Goal: Information Seeking & Learning: Find specific fact

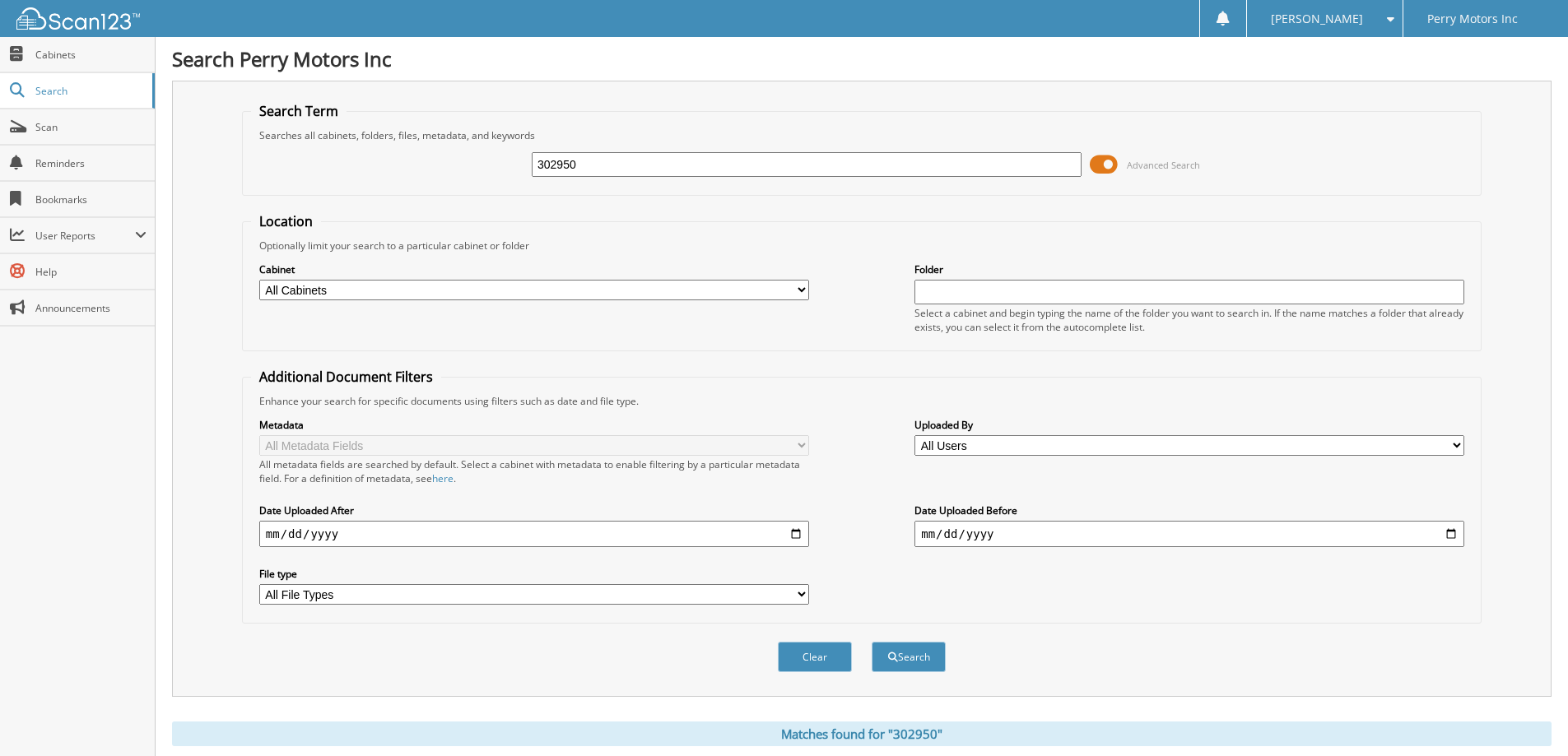
click at [688, 168] on input "302950" at bounding box center [806, 164] width 550 height 25
type input "139385"
click at [871, 642] on button "Search" at bounding box center [908, 657] width 74 height 30
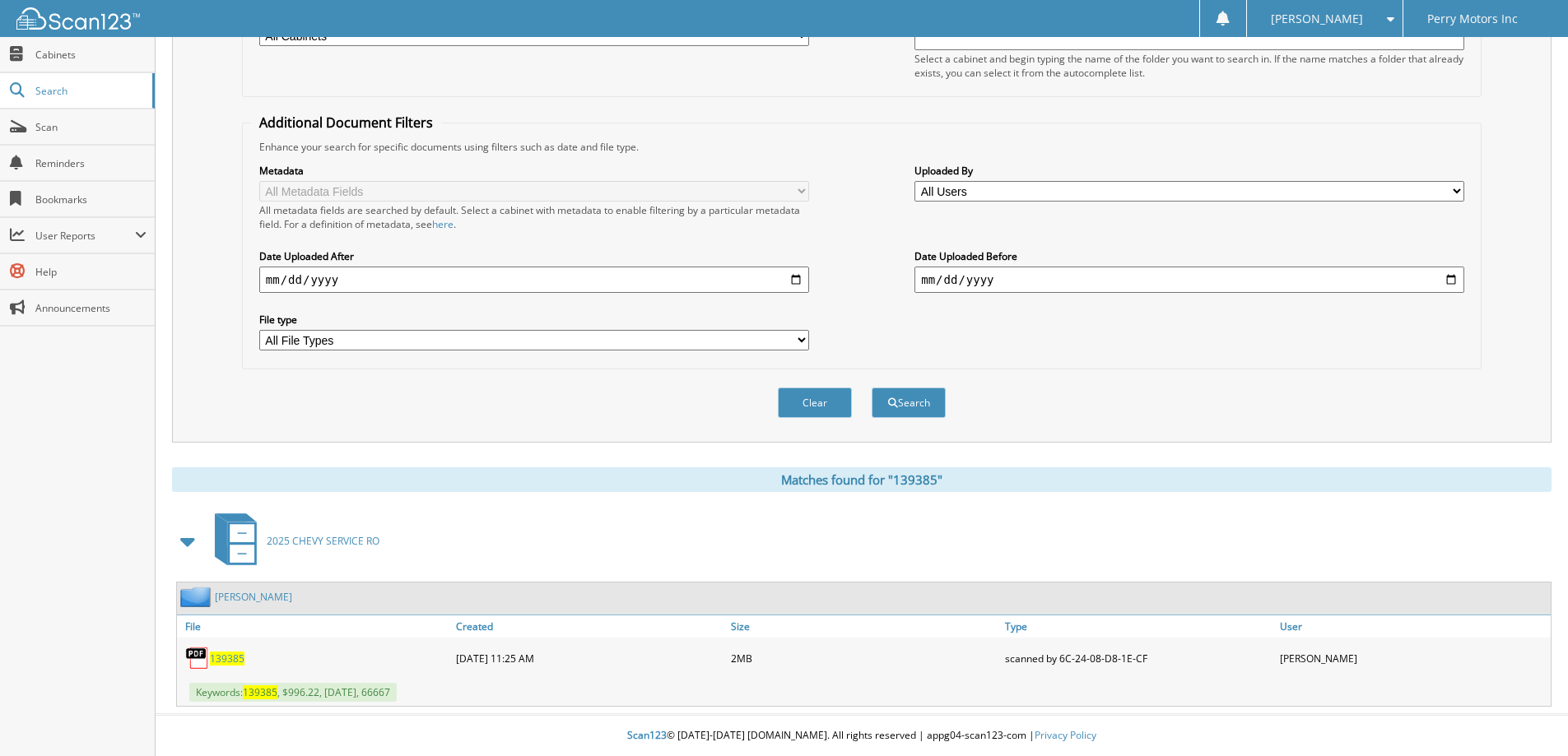
scroll to position [255, 0]
click at [225, 653] on span "139385" at bounding box center [227, 658] width 35 height 14
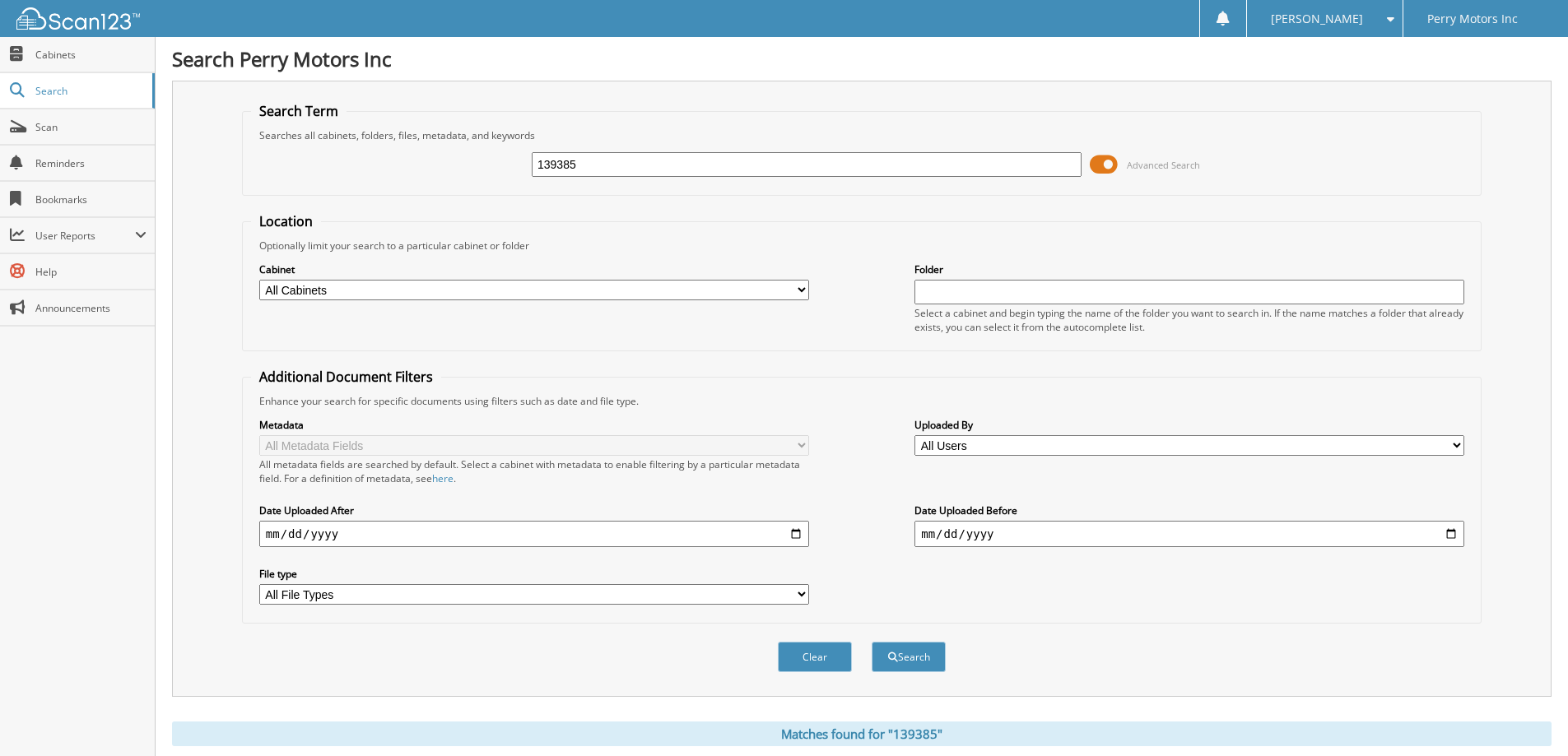
click at [621, 167] on input "139385" at bounding box center [806, 164] width 550 height 25
click at [622, 167] on input "139385" at bounding box center [806, 164] width 550 height 25
type input "138046"
click at [871, 642] on button "Search" at bounding box center [908, 657] width 74 height 30
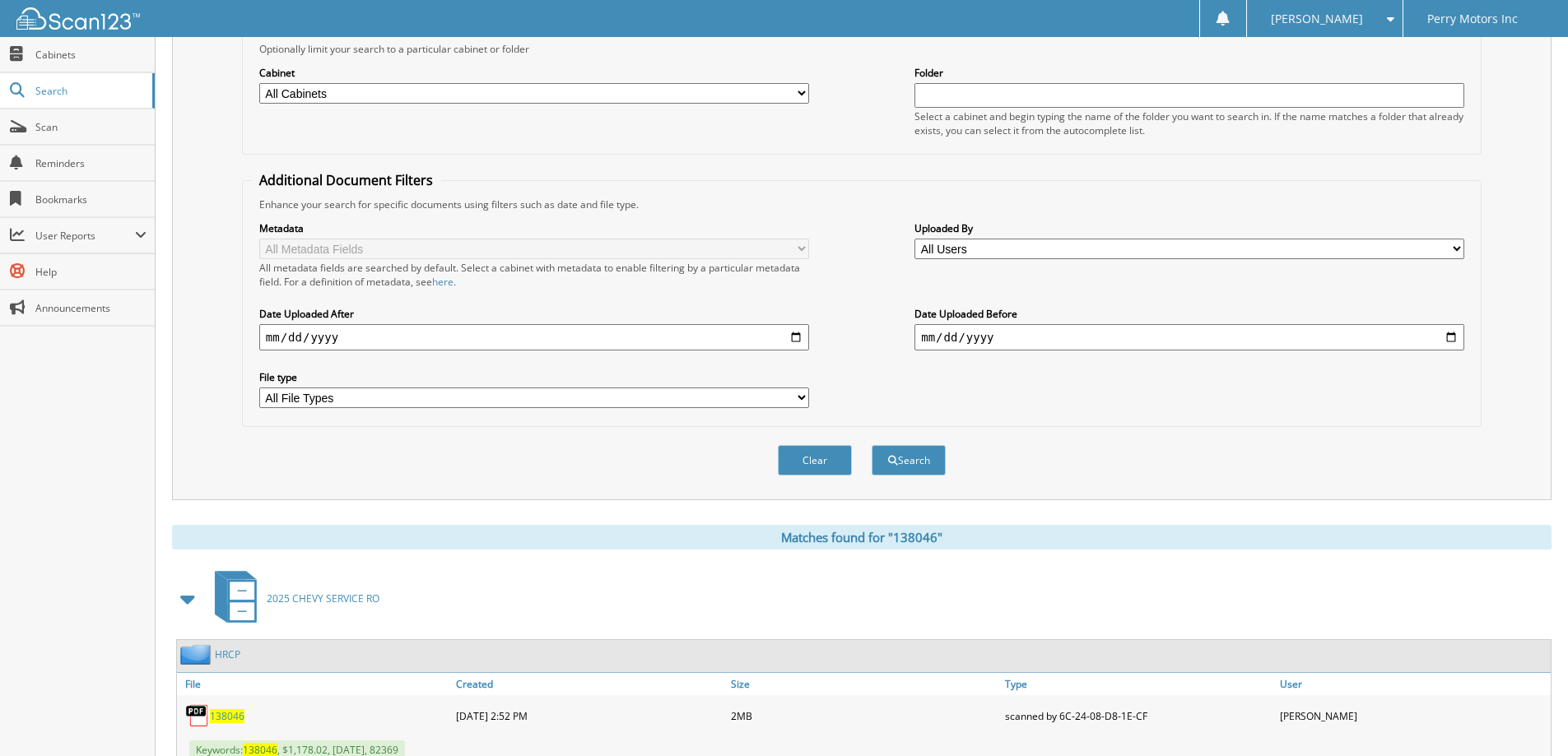
scroll to position [255, 0]
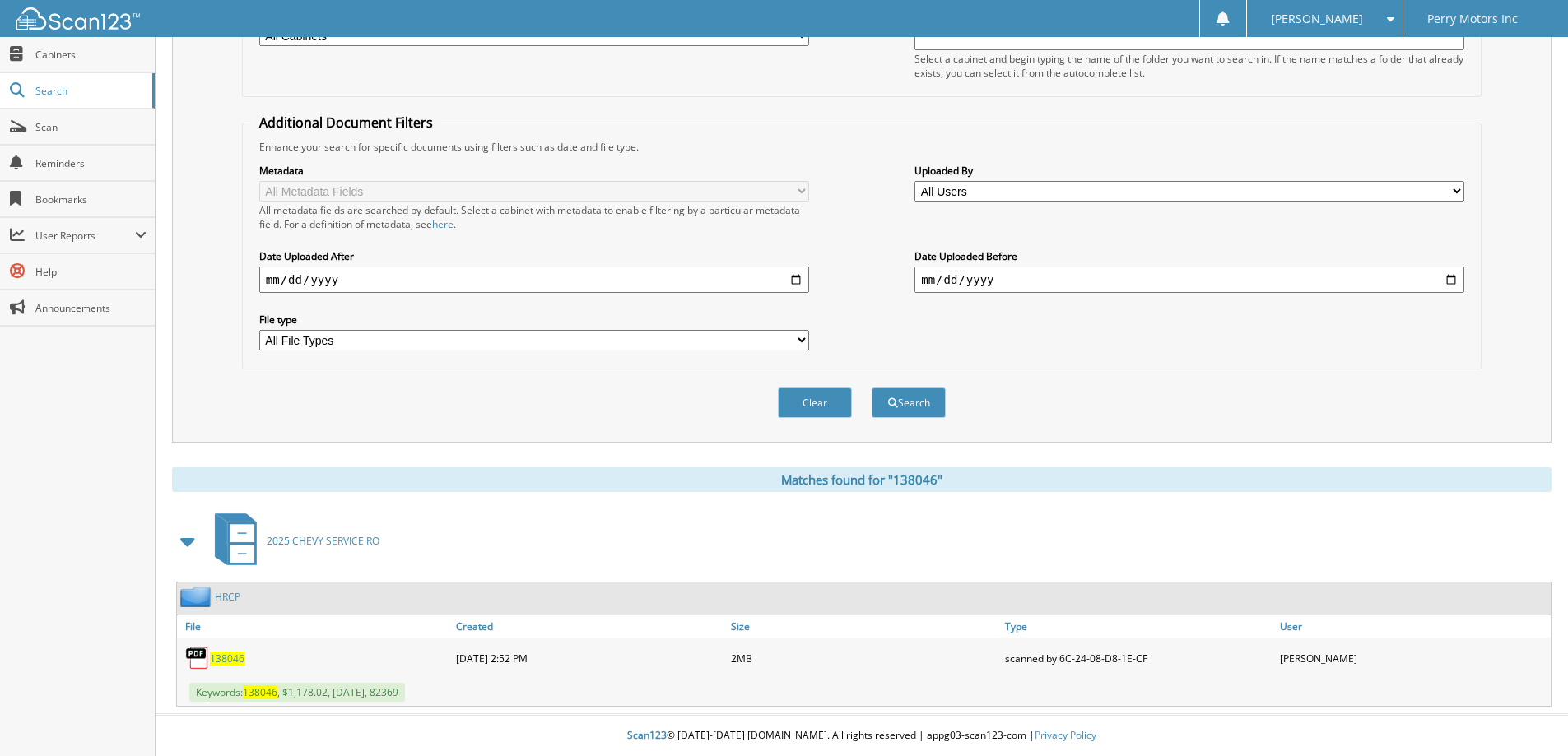
drag, startPoint x: 1578, startPoint y: 222, endPoint x: 1579, endPoint y: 515, distance: 293.0
click at [1567, 515] on html "[PERSON_NAME] Settings Logout Perry Motors Inc Close Cabinets Search" at bounding box center [784, 251] width 1568 height 1010
click at [229, 656] on span "138046" at bounding box center [227, 658] width 35 height 14
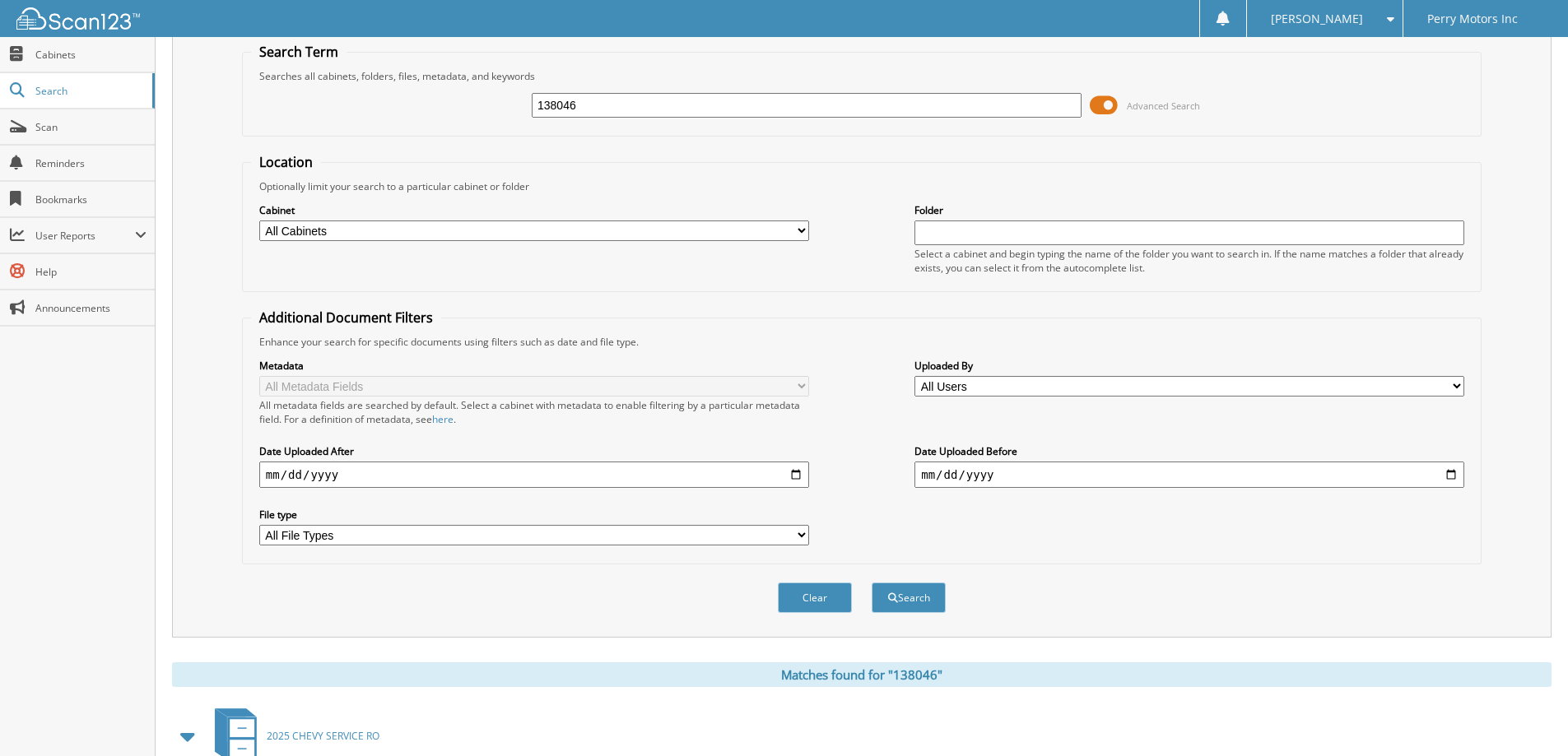
scroll to position [10, 0]
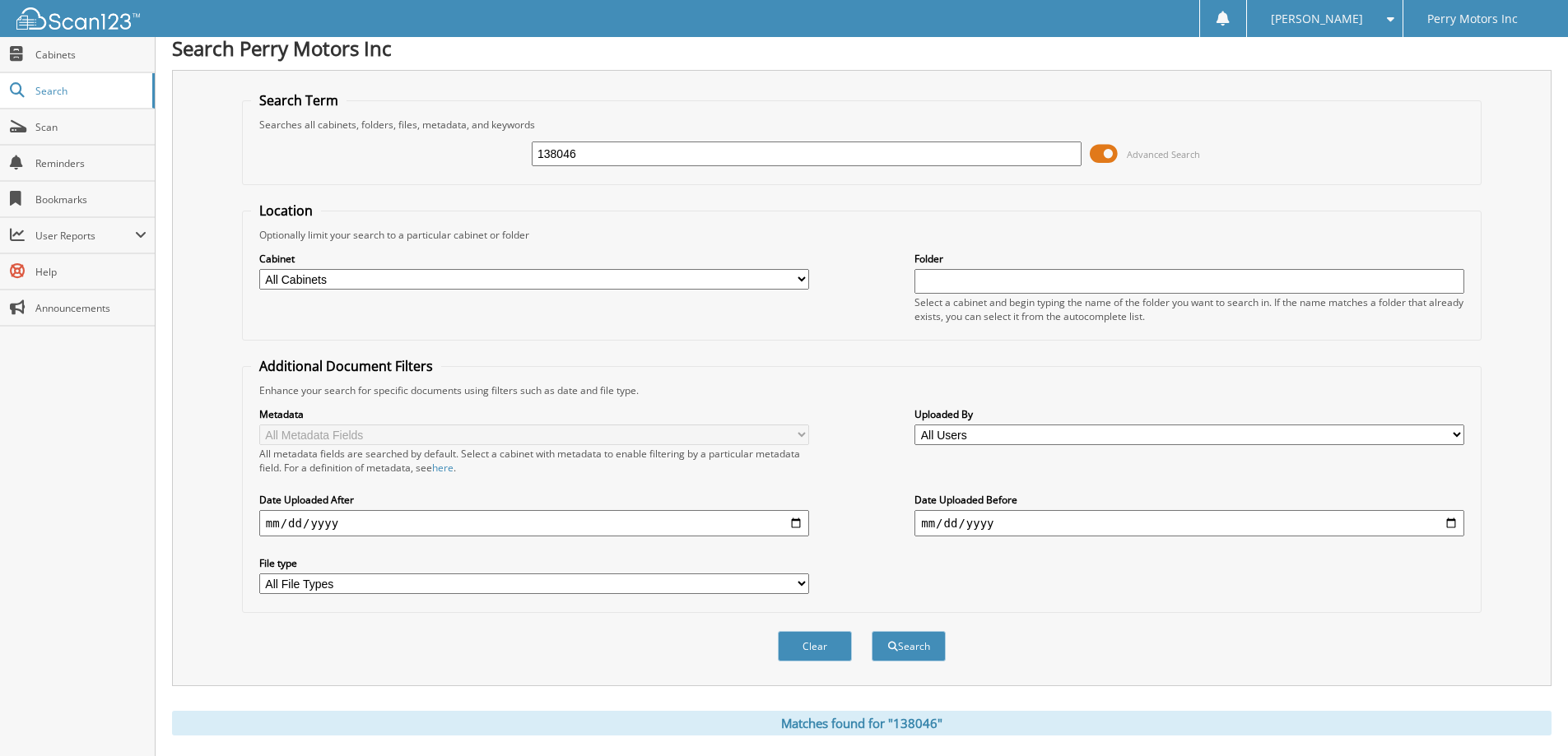
click at [661, 152] on input "138046" at bounding box center [806, 154] width 550 height 25
type input "motor fleet"
click at [871, 631] on button "Search" at bounding box center [908, 645] width 74 height 30
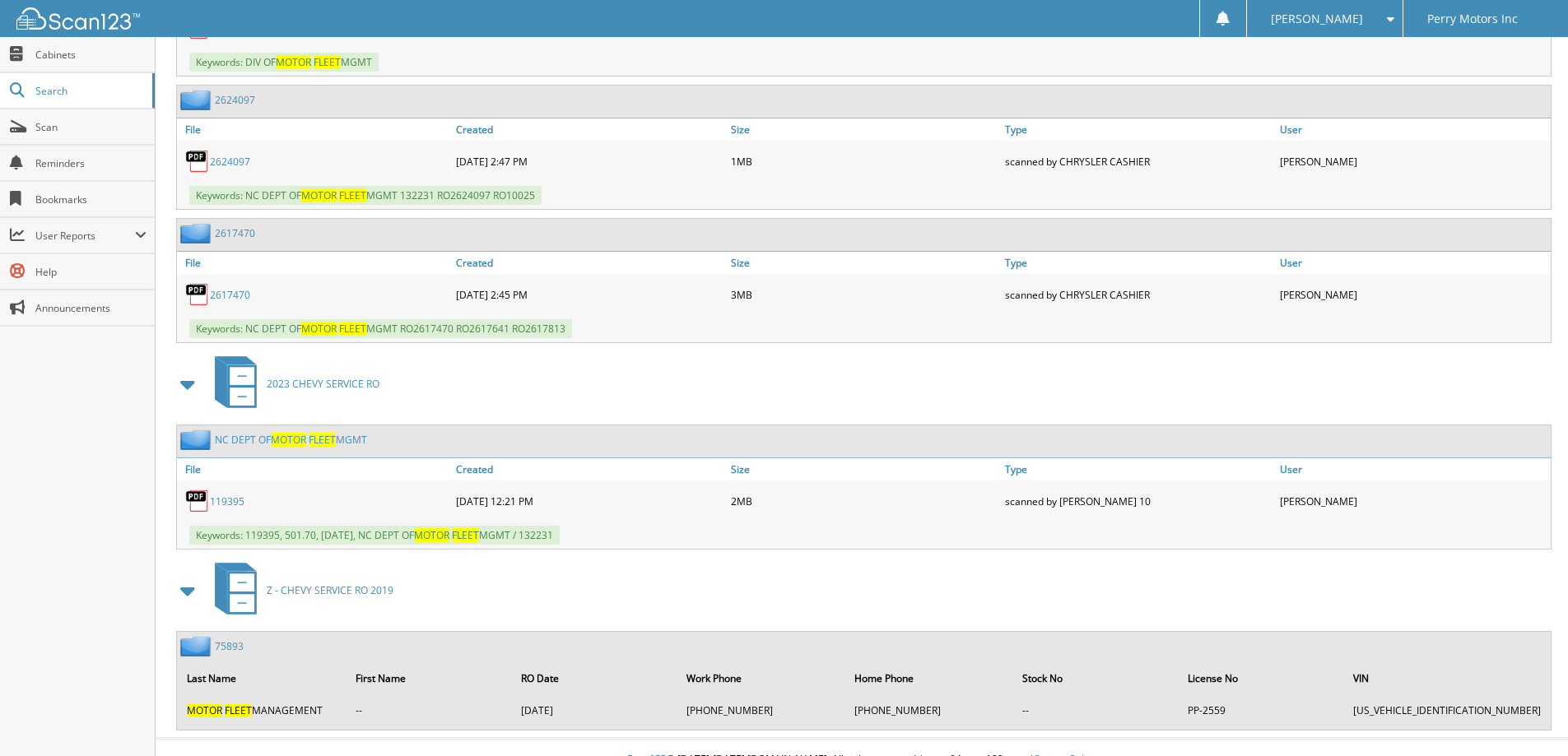
scroll to position [1659, 0]
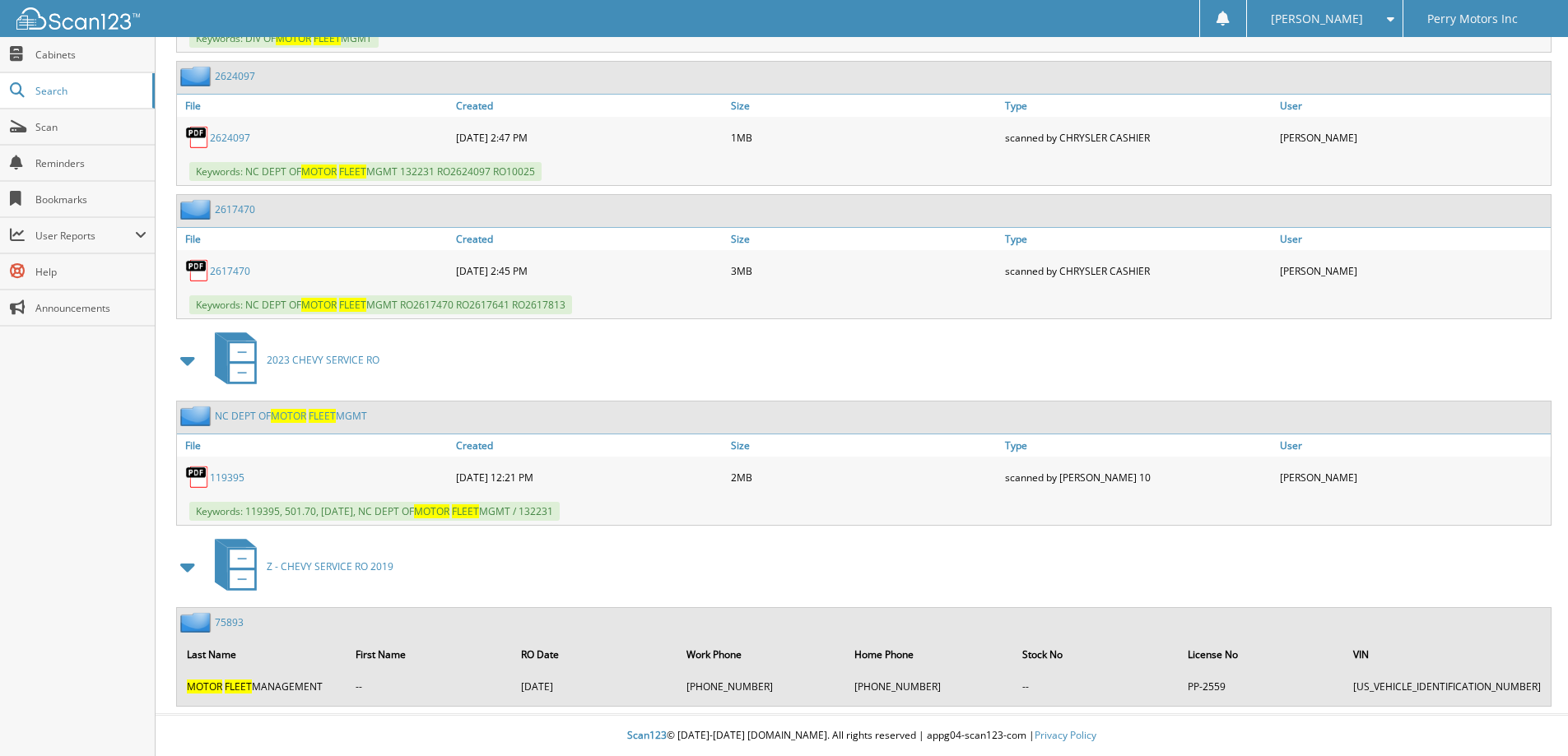
click at [228, 477] on link "119395" at bounding box center [227, 478] width 35 height 14
